Goal: Browse casually: Explore the website without a specific task or goal

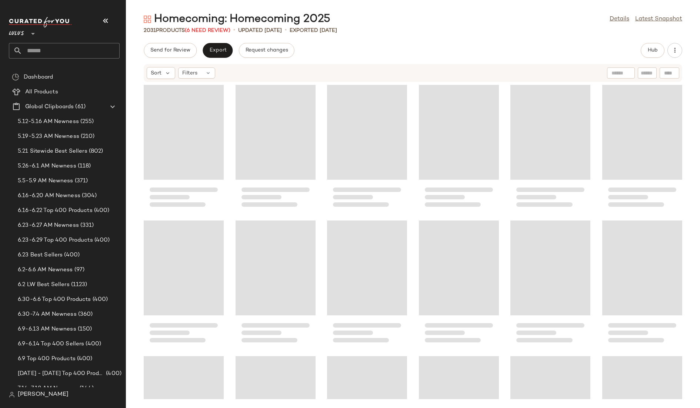
scroll to position [8128, 0]
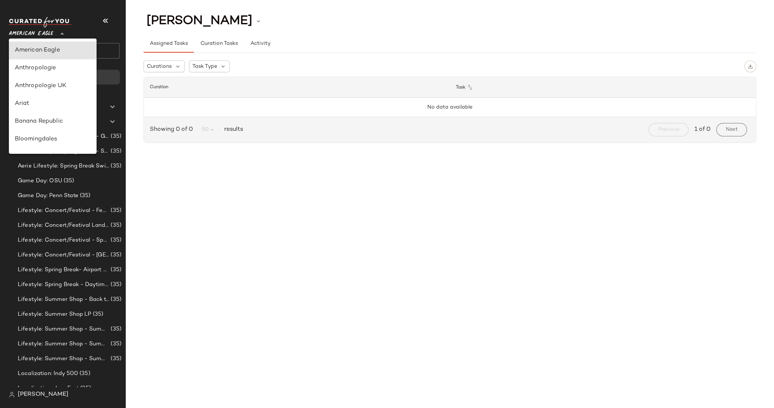
click at [47, 34] on span "American Eagle" at bounding box center [31, 31] width 44 height 13
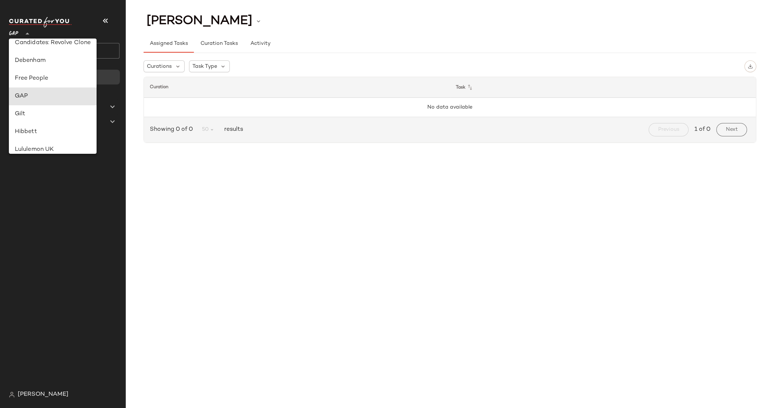
type input "**"
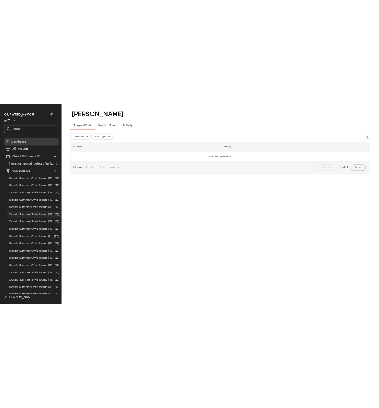
scroll to position [68, 0]
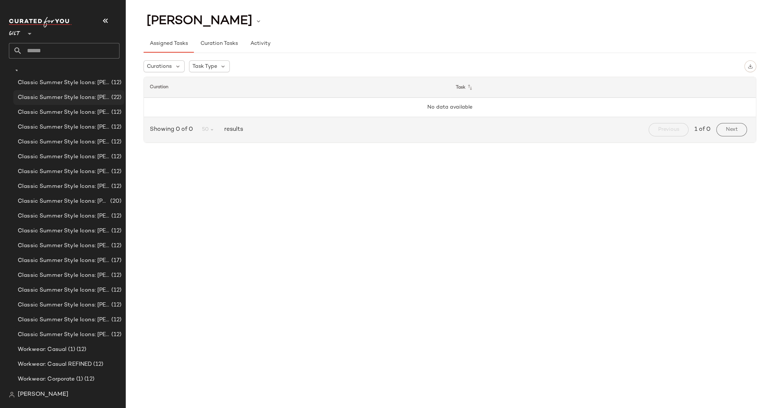
click at [85, 98] on span "Classic Summer Style Icons: [PERSON_NAME] (2)" at bounding box center [64, 97] width 92 height 9
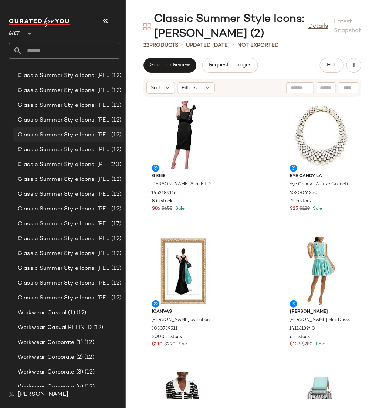
scroll to position [121, 0]
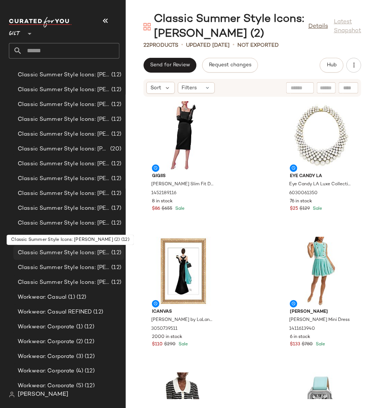
click at [76, 251] on span "Classic Summer Style Icons: [PERSON_NAME] (2)" at bounding box center [64, 252] width 92 height 9
